Goal: Information Seeking & Learning: Learn about a topic

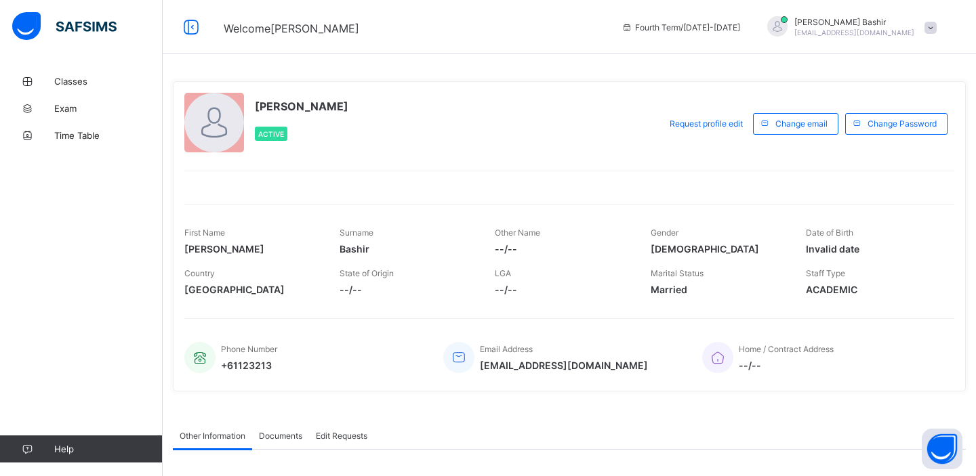
click at [852, 19] on span "Hamid Bashir" at bounding box center [854, 22] width 120 height 10
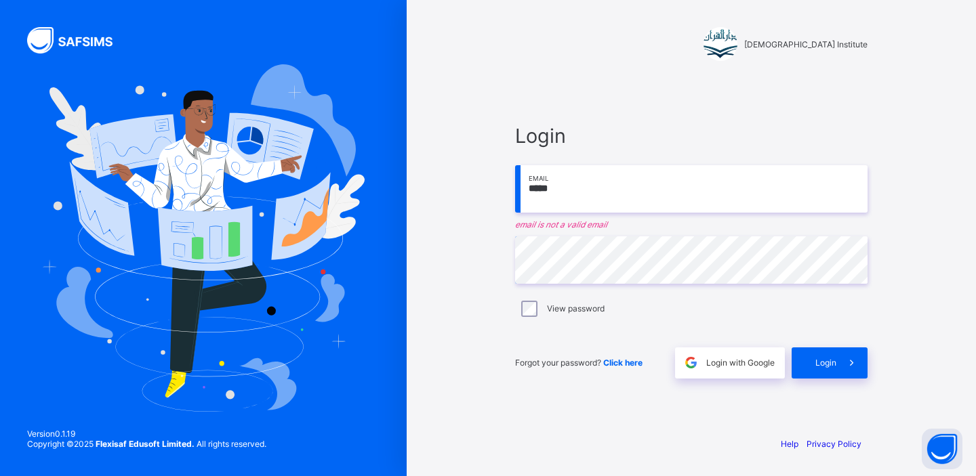
type input "**********"
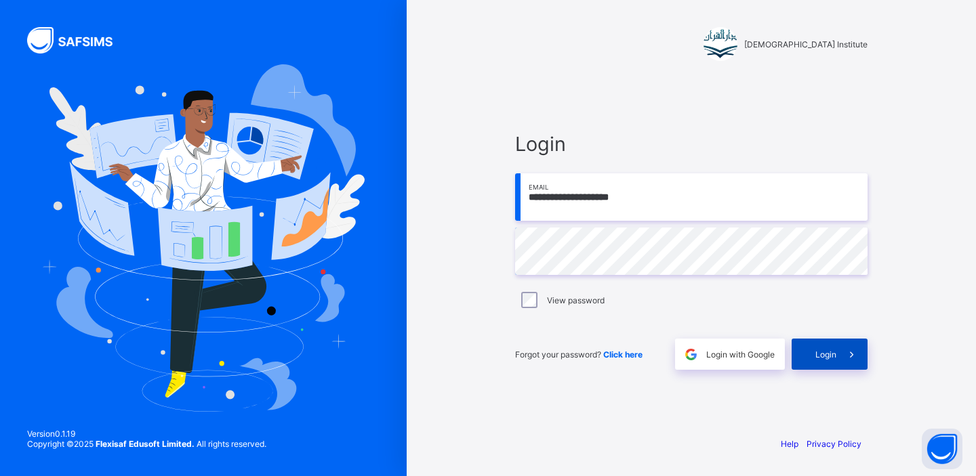
click at [836, 353] on span at bounding box center [851, 354] width 31 height 31
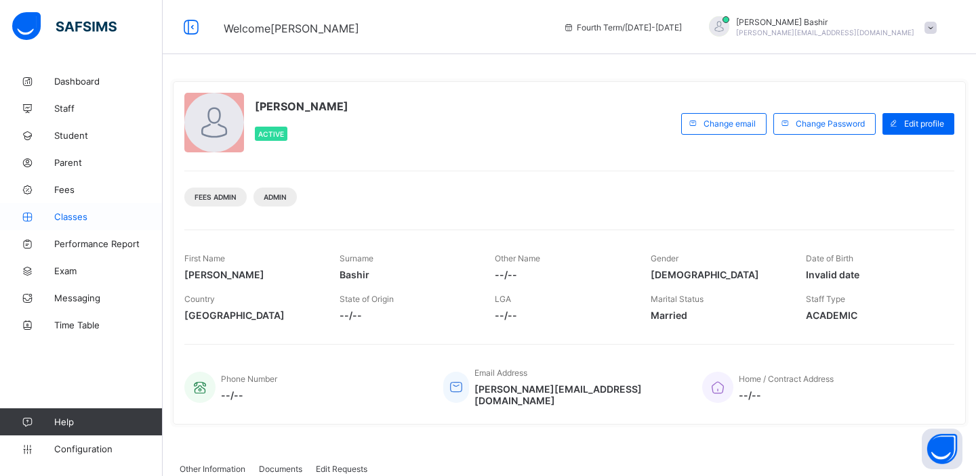
click at [75, 218] on span "Classes" at bounding box center [108, 216] width 108 height 11
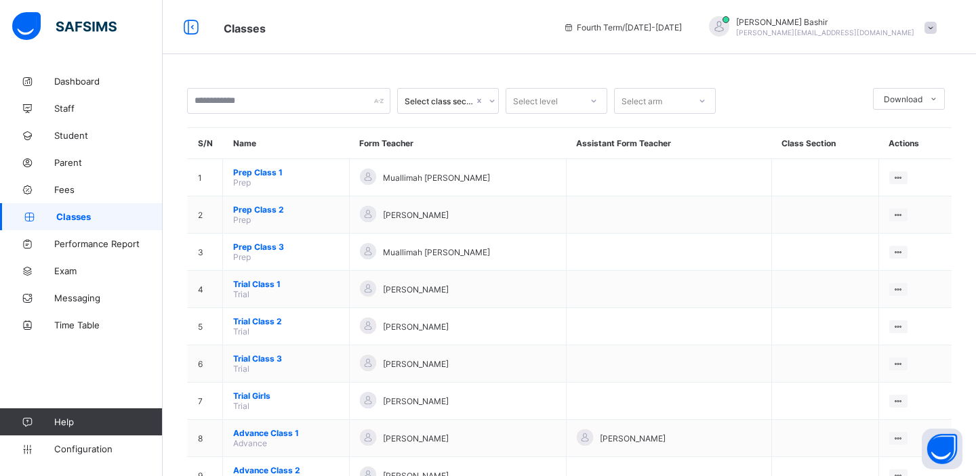
scroll to position [228, 0]
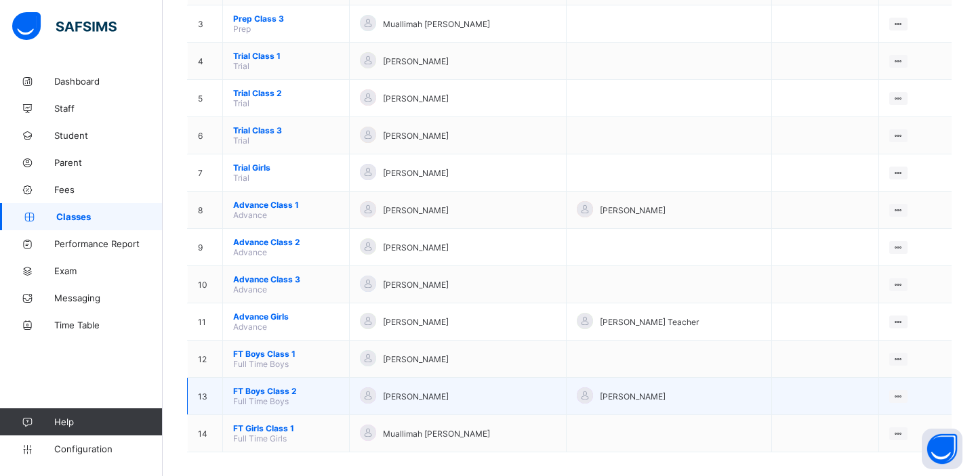
click at [272, 386] on span "FT Boys Class 2" at bounding box center [286, 391] width 106 height 10
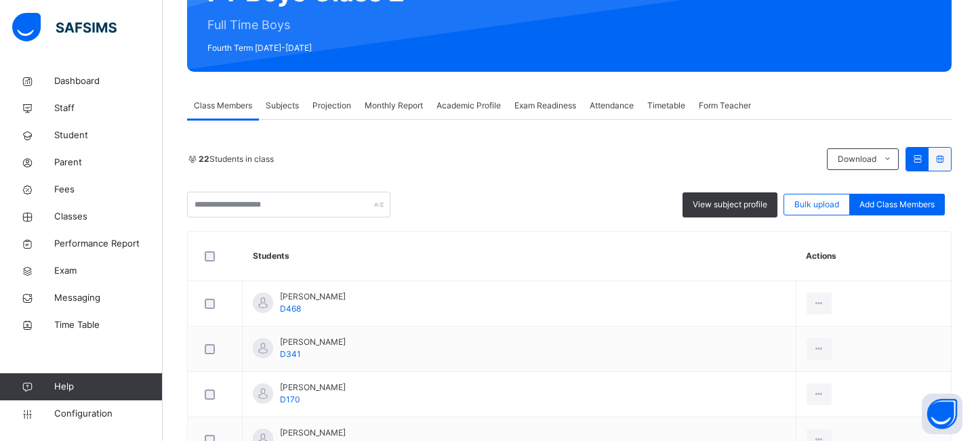
scroll to position [161, 0]
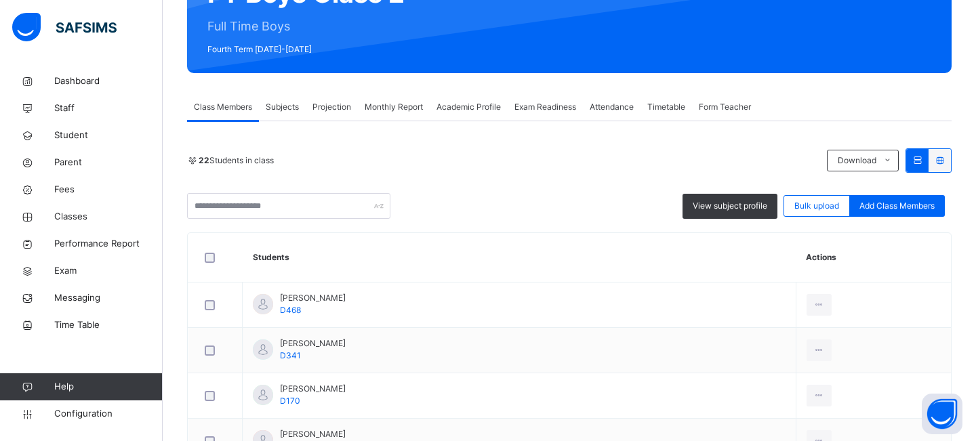
click at [333, 105] on span "Projection" at bounding box center [331, 107] width 39 height 12
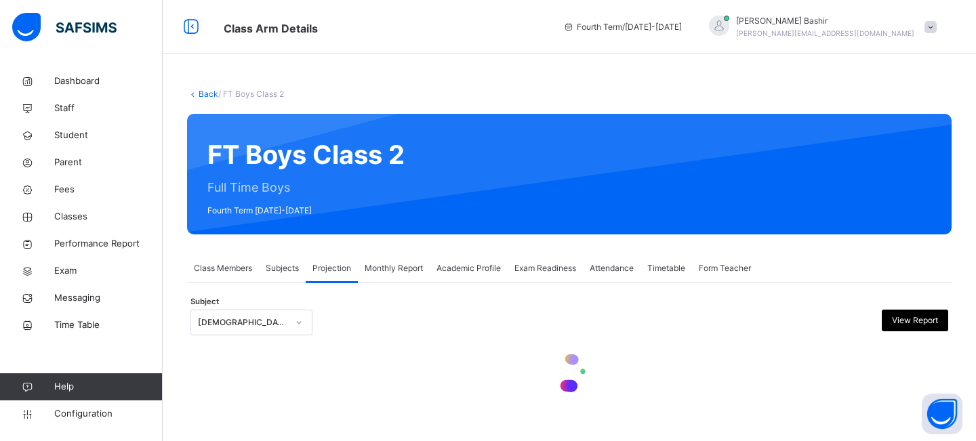
scroll to position [0, 0]
click at [292, 325] on div at bounding box center [298, 323] width 23 height 22
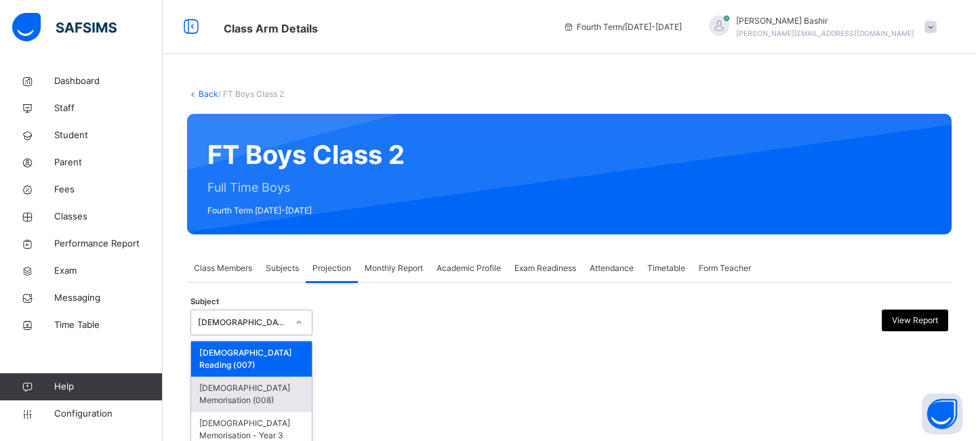
click at [251, 377] on div "[DEMOGRAPHIC_DATA] Memorisation (008)" at bounding box center [251, 394] width 121 height 35
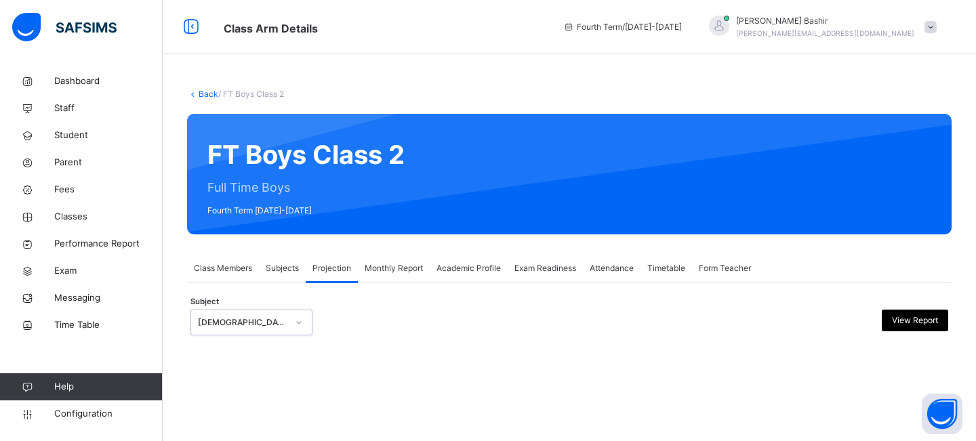
click at [457, 268] on span "Academic Profile" at bounding box center [468, 268] width 64 height 12
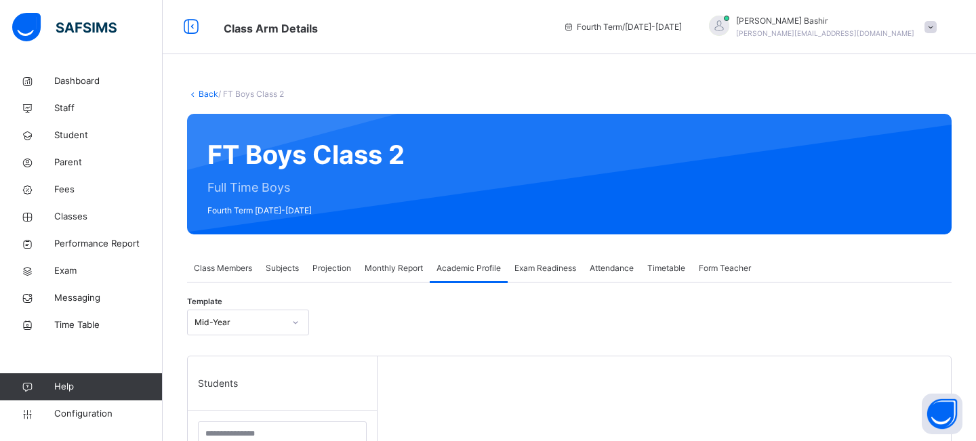
click at [451, 268] on span "Academic Profile" at bounding box center [468, 268] width 64 height 12
click at [412, 270] on span "Monthly Report" at bounding box center [394, 268] width 58 height 12
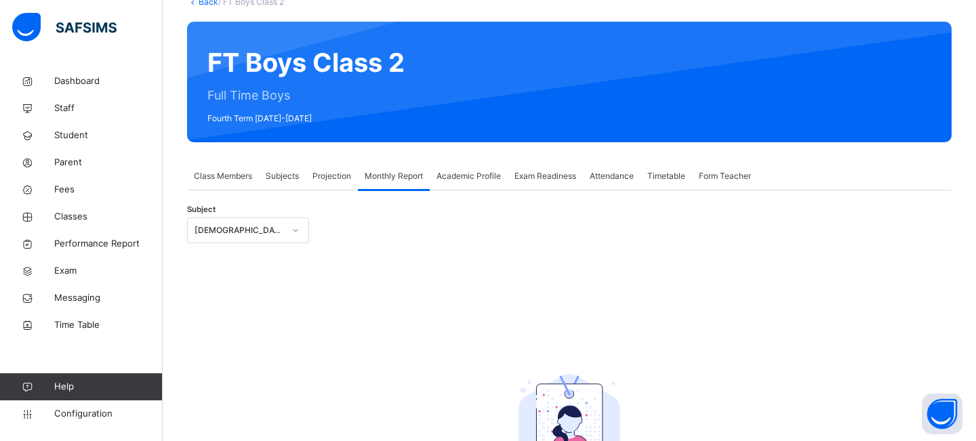
scroll to position [102, 0]
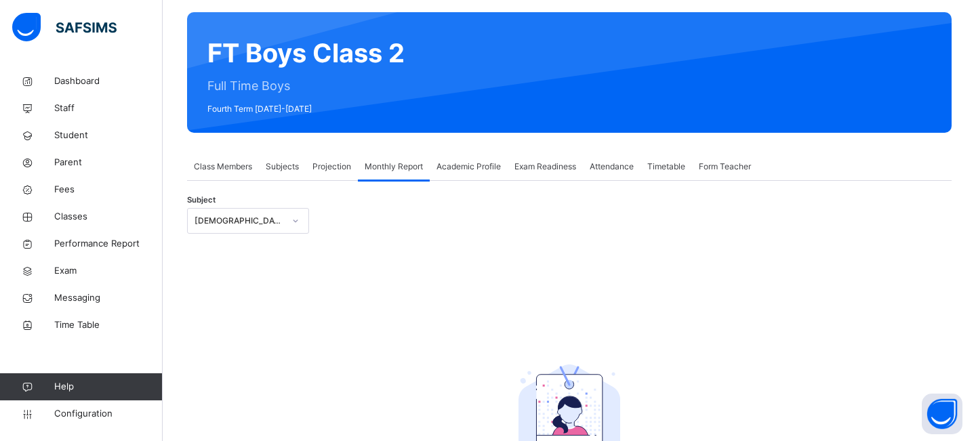
click at [268, 228] on div "[DEMOGRAPHIC_DATA] Reading" at bounding box center [235, 221] width 95 height 21
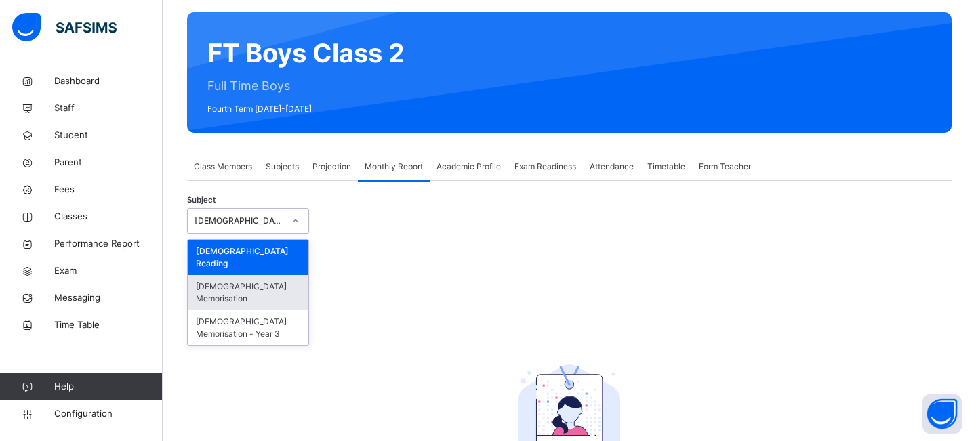
click at [247, 275] on div "[DEMOGRAPHIC_DATA] Memorisation" at bounding box center [248, 292] width 121 height 35
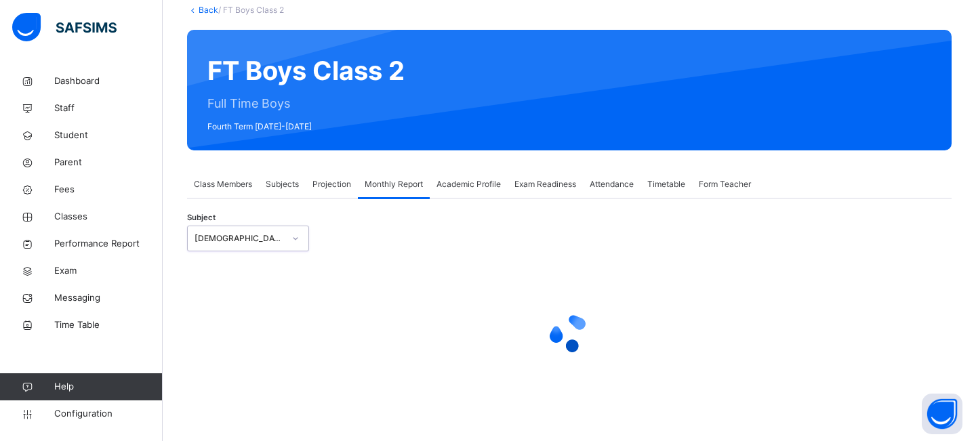
select select "****"
select select "*"
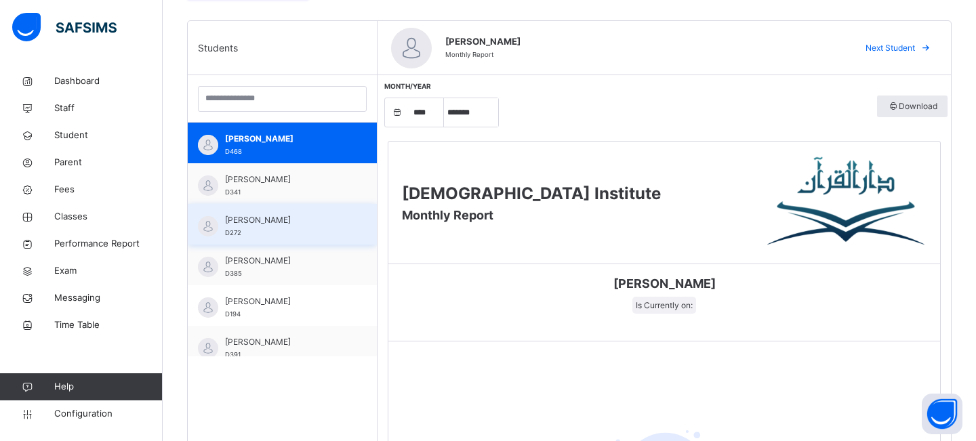
scroll to position [283, 0]
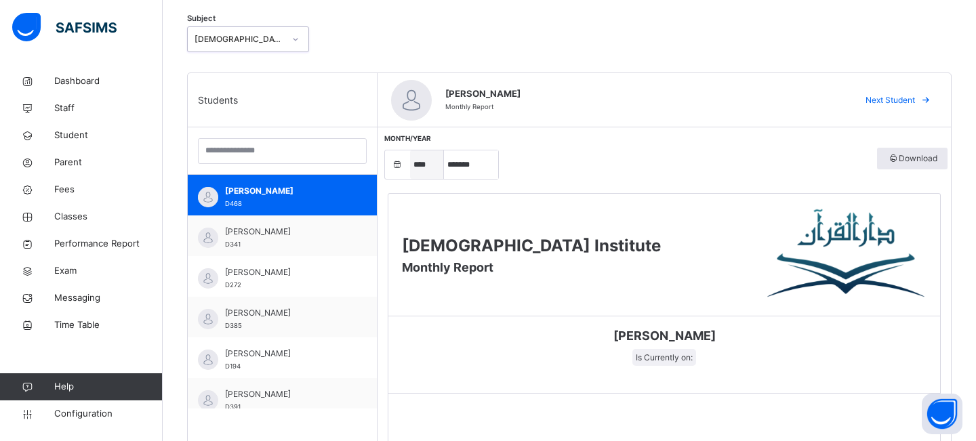
click at [433, 167] on select "**** **** **** **** **** **** **** **** **** **** **** **** **** **** **** ****…" at bounding box center [427, 164] width 34 height 28
select select "****"
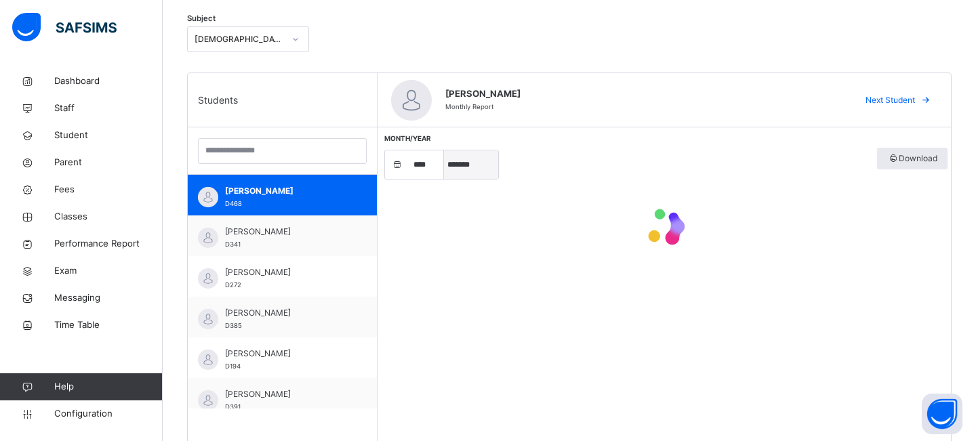
click at [459, 166] on select "***** ******* ******** ***** ***** *** **** **** ****** ********* ******* *****…" at bounding box center [471, 164] width 54 height 28
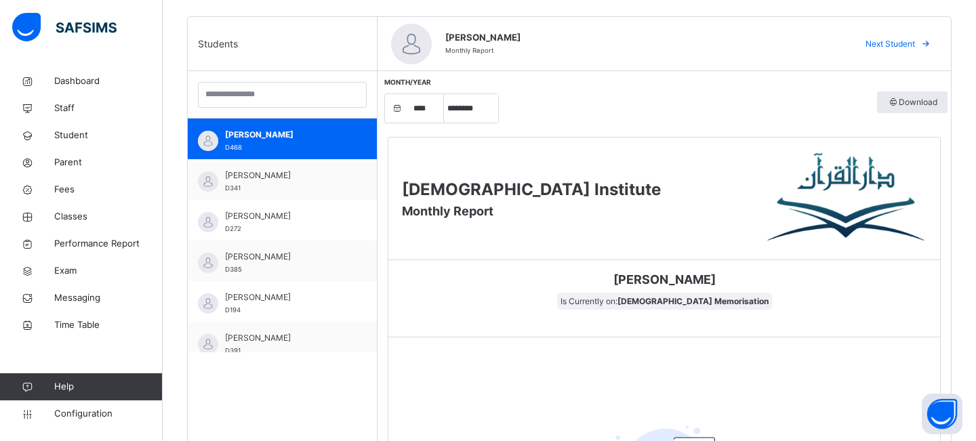
scroll to position [329, 0]
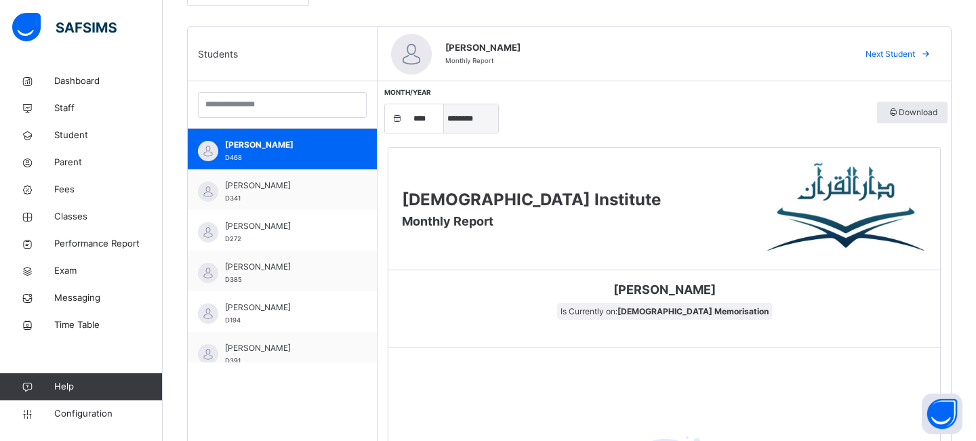
click at [473, 116] on select "***** ******* ******** ***** ***** *** **** **** ****** ********* ******* *****…" at bounding box center [471, 118] width 54 height 28
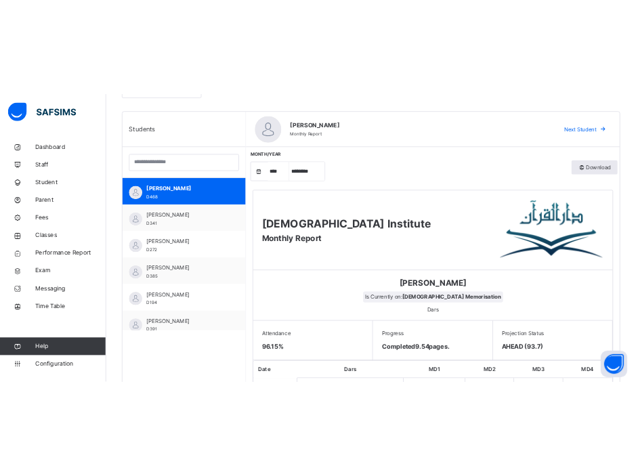
scroll to position [321, 0]
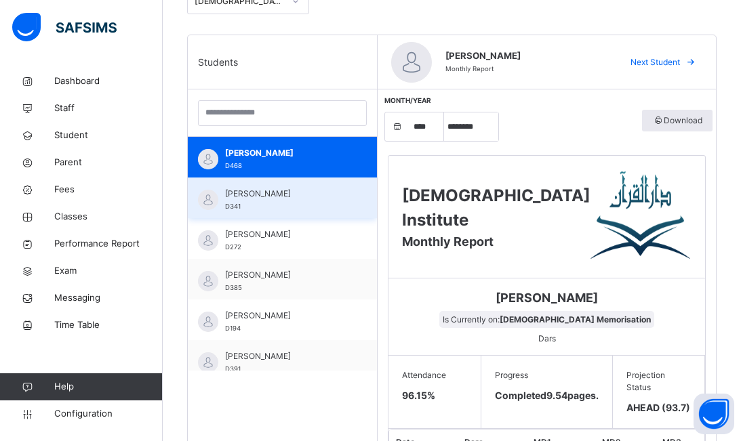
click at [271, 200] on div "[PERSON_NAME] D341" at bounding box center [285, 200] width 121 height 24
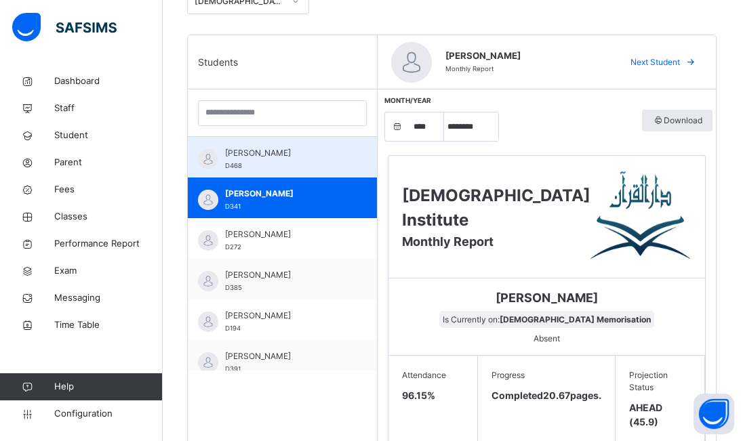
click at [255, 160] on div "[PERSON_NAME] D468" at bounding box center [285, 159] width 121 height 24
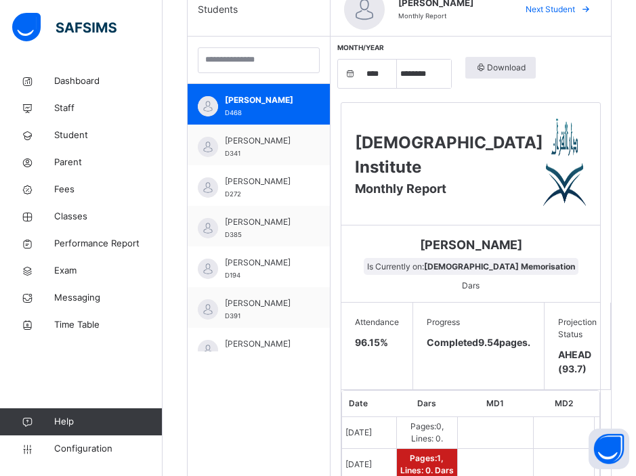
scroll to position [411, 0]
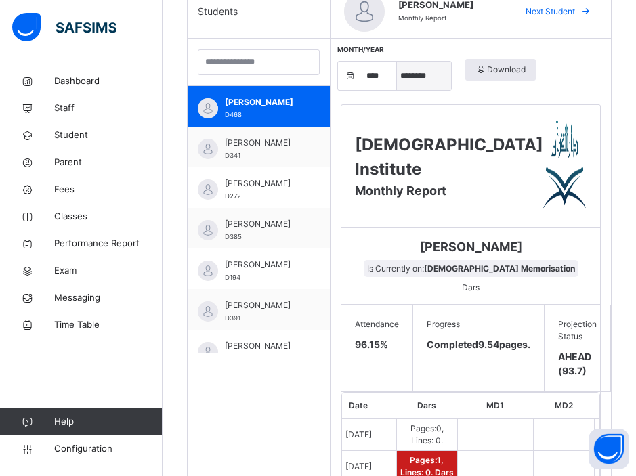
click at [441, 79] on select "***** ******* ******** ***** ***** *** **** **** ****** ********* ******* *****…" at bounding box center [424, 76] width 54 height 28
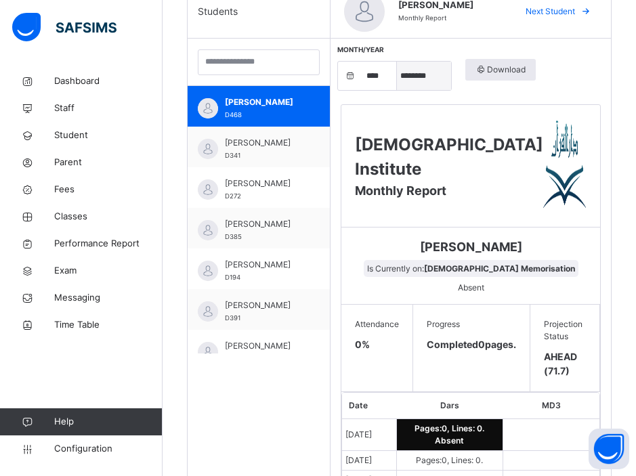
click at [451, 75] on select "***** ******* ******** ***** ***** *** **** **** ****** ********* ******* *****…" at bounding box center [424, 76] width 54 height 28
select select "*"
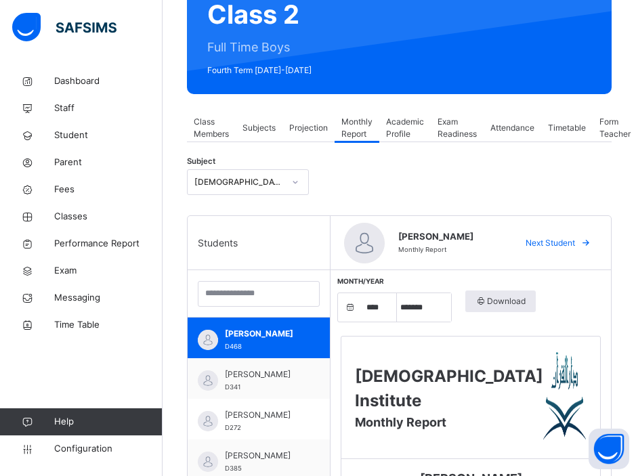
scroll to position [183, 0]
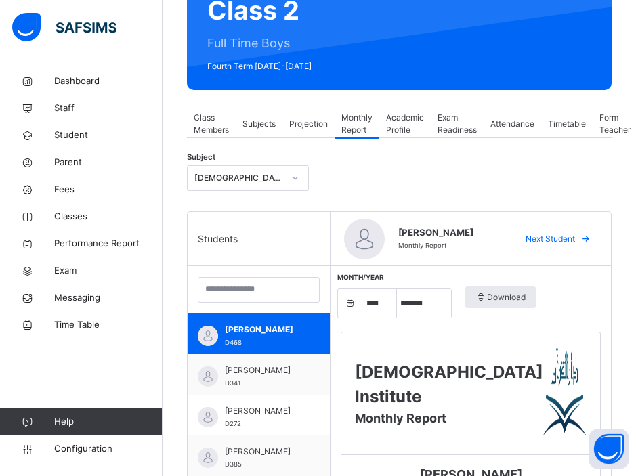
click at [312, 124] on span "Projection" at bounding box center [308, 124] width 39 height 12
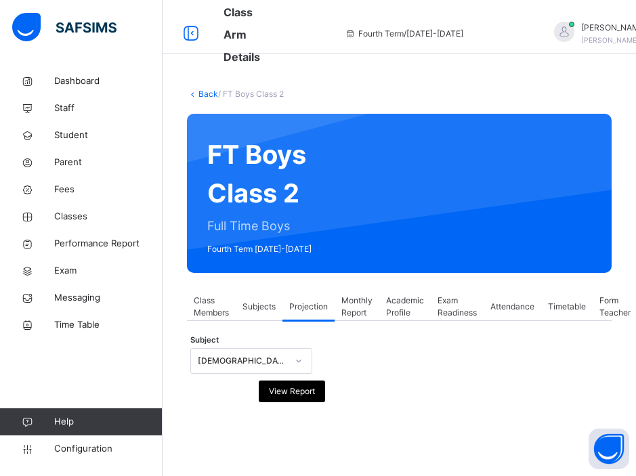
click at [242, 363] on div "[DEMOGRAPHIC_DATA] Memorisation (008)" at bounding box center [242, 361] width 89 height 12
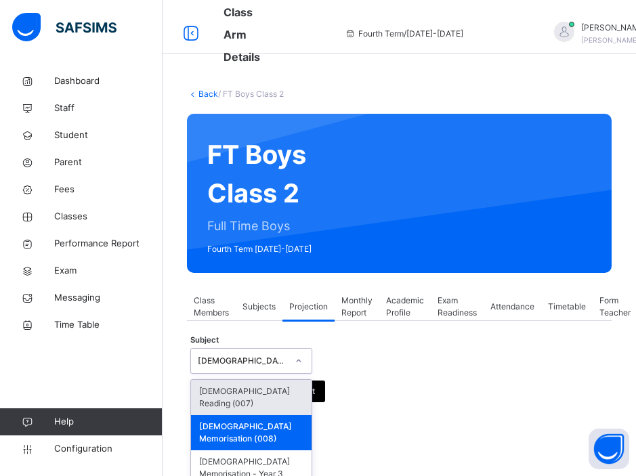
click at [235, 396] on div "[DEMOGRAPHIC_DATA] Reading (007)" at bounding box center [251, 397] width 121 height 35
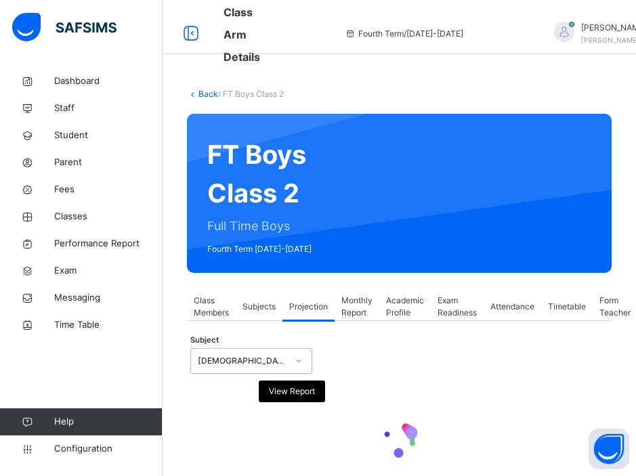
scroll to position [31, 0]
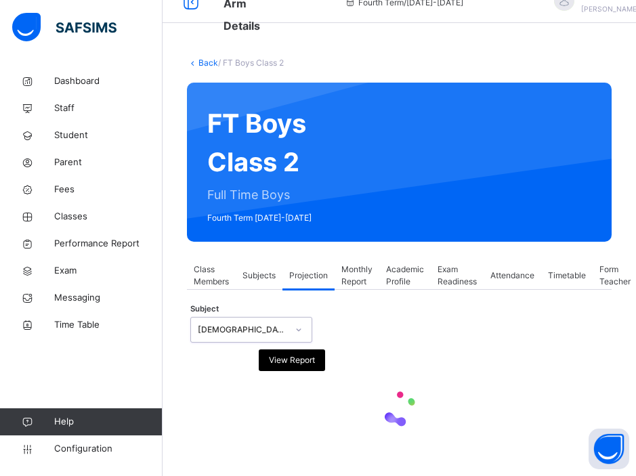
click at [272, 336] on div "[DEMOGRAPHIC_DATA] Reading (007)" at bounding box center [238, 330] width 95 height 21
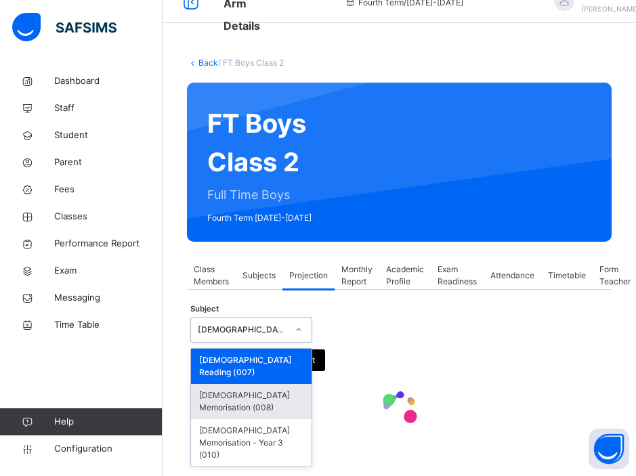
click at [230, 385] on div "[DEMOGRAPHIC_DATA] Memorisation (008)" at bounding box center [251, 401] width 121 height 35
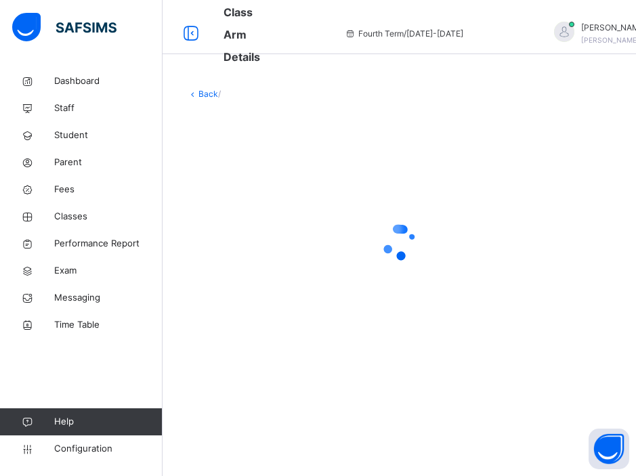
click at [276, 166] on div at bounding box center [399, 243] width 425 height 258
click at [72, 217] on span "Classes" at bounding box center [108, 217] width 108 height 14
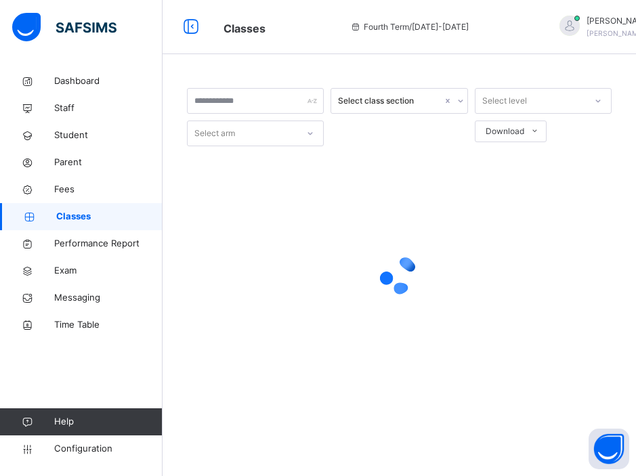
click at [524, 284] on div at bounding box center [399, 275] width 425 height 54
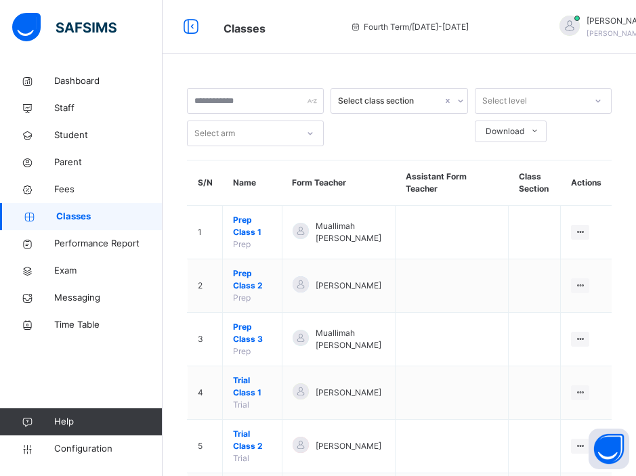
scroll to position [525, 0]
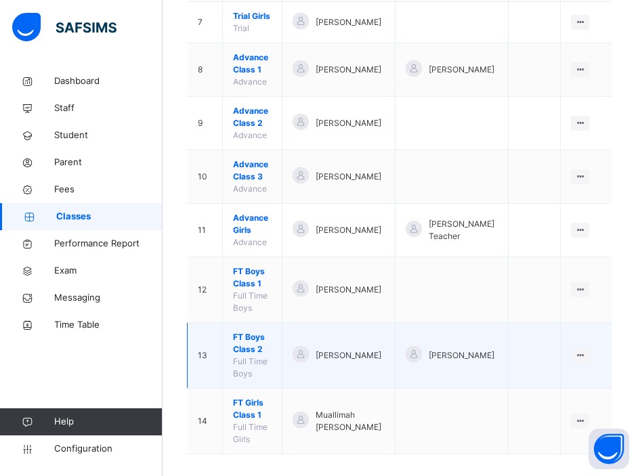
click at [249, 331] on span "FT Boys Class 2" at bounding box center [252, 343] width 39 height 24
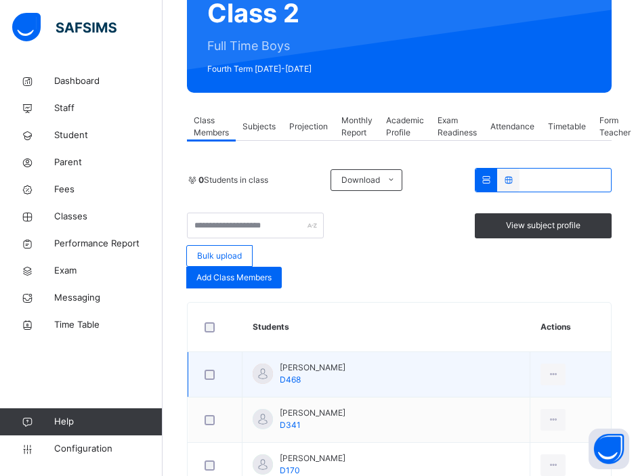
scroll to position [179, 0]
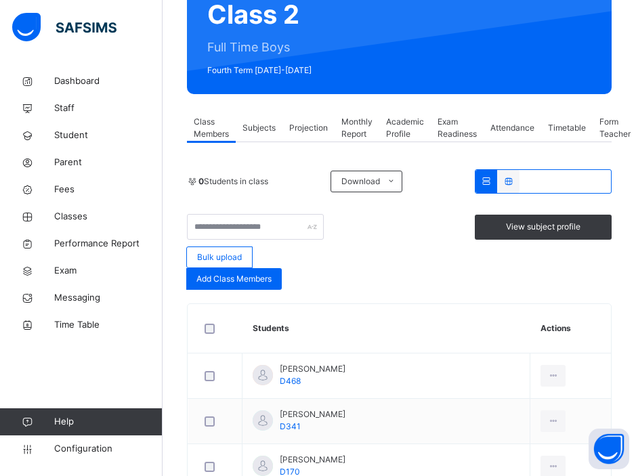
click at [312, 129] on span "Projection" at bounding box center [308, 128] width 39 height 12
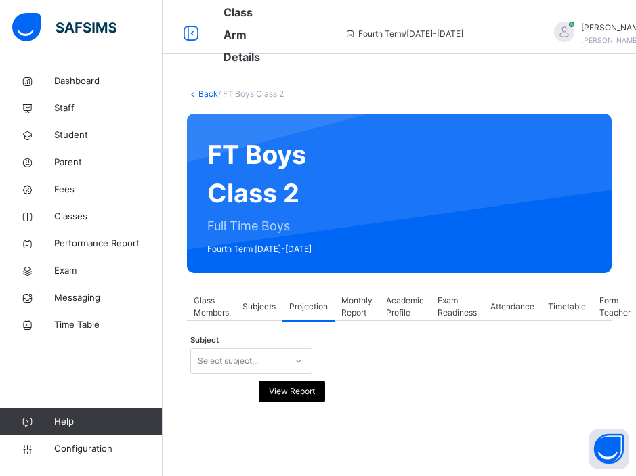
scroll to position [0, 0]
click at [293, 359] on div at bounding box center [298, 361] width 23 height 22
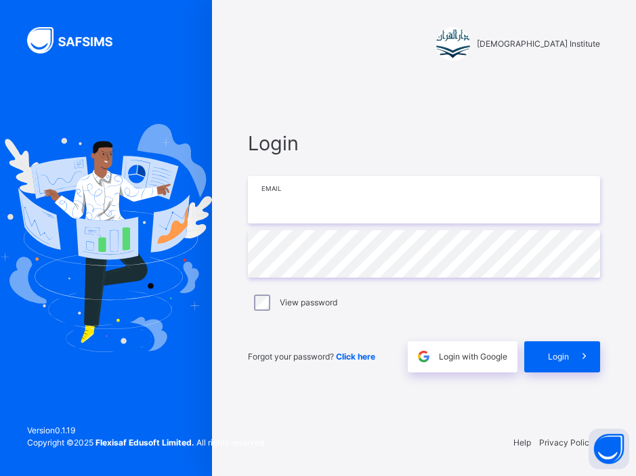
type input "**********"
